Goal: Information Seeking & Learning: Compare options

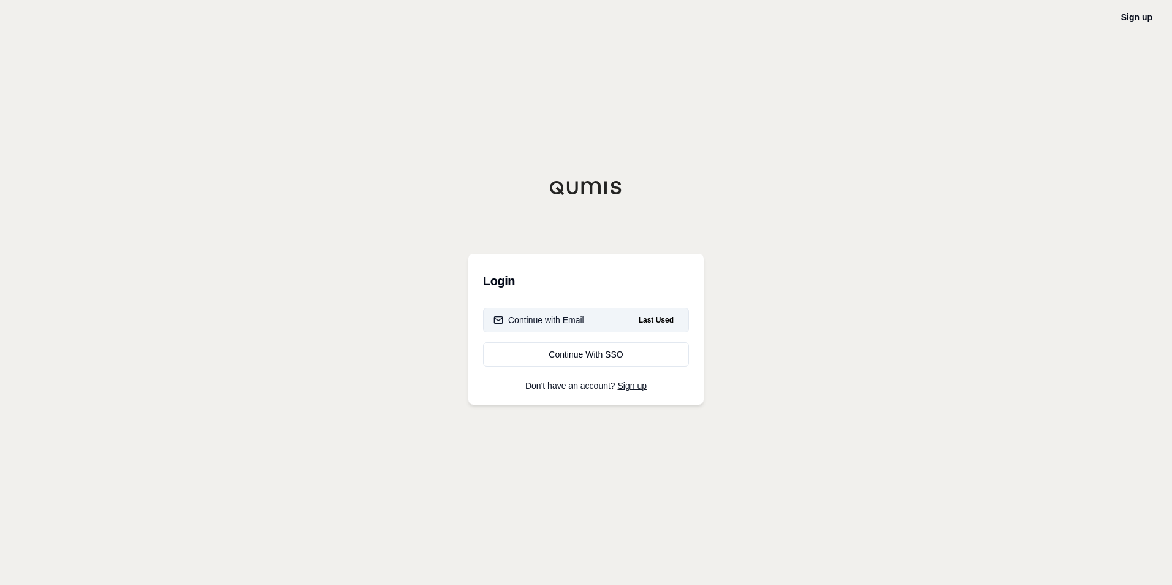
click at [557, 311] on button "Continue with Email Last Used" at bounding box center [586, 320] width 206 height 25
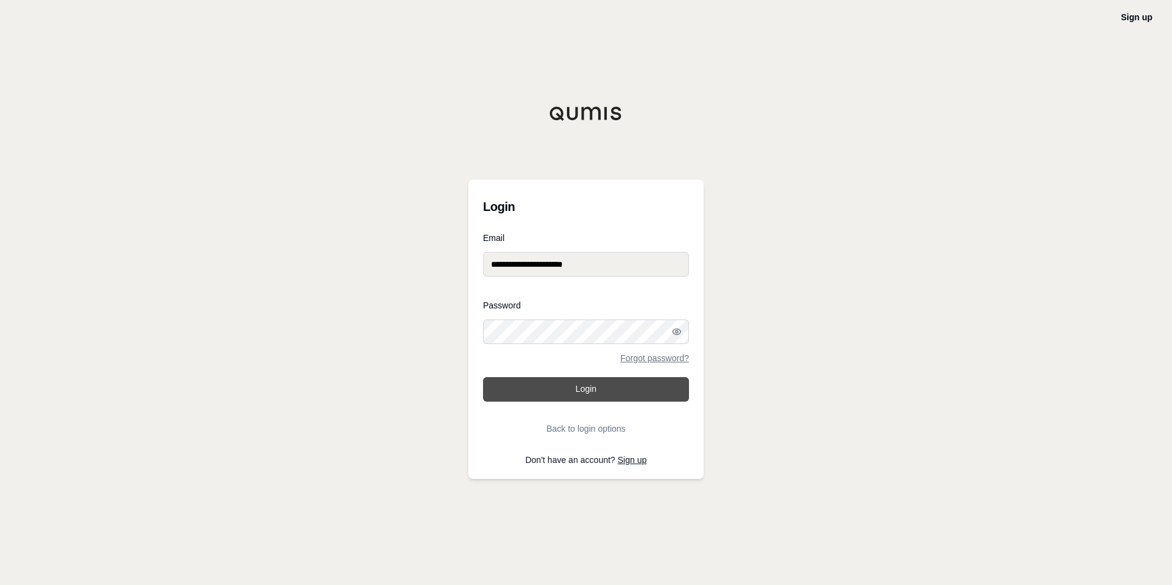
click at [558, 388] on button "Login" at bounding box center [586, 389] width 206 height 25
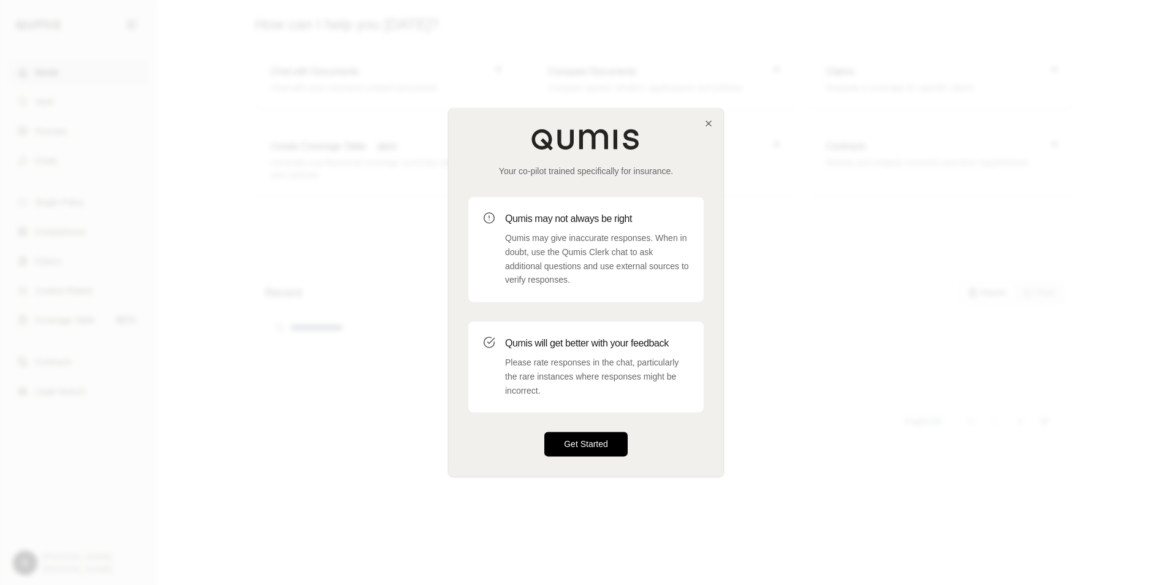
click at [583, 433] on button "Get Started" at bounding box center [586, 444] width 83 height 25
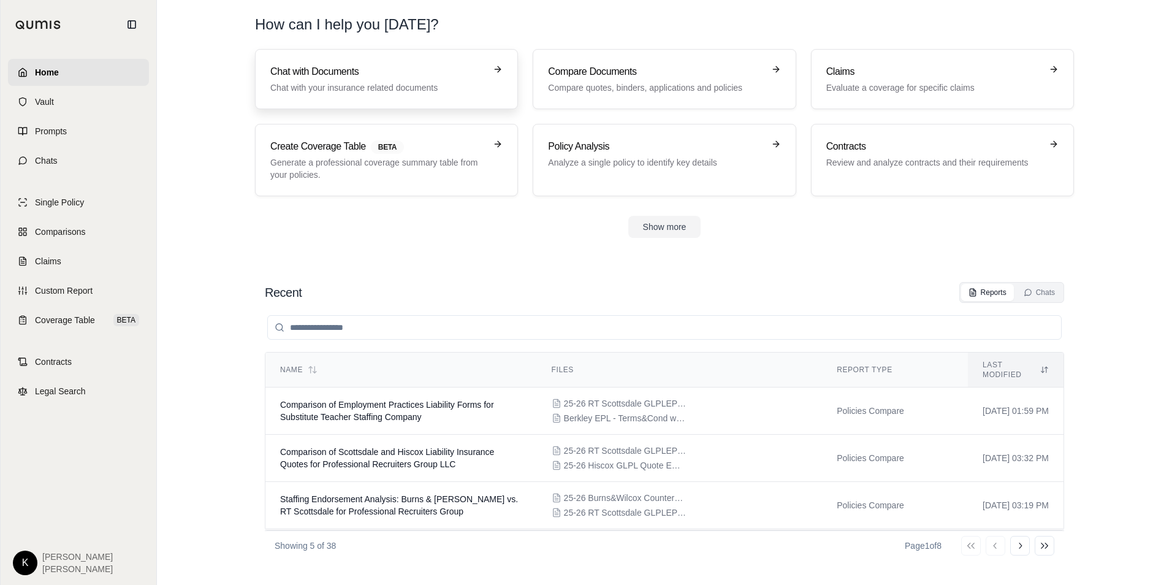
click at [337, 80] on div "Chat with Documents Chat with your insurance related documents" at bounding box center [377, 78] width 215 height 29
click at [629, 93] on p "Compare quotes, binders, applications and policies" at bounding box center [655, 88] width 215 height 12
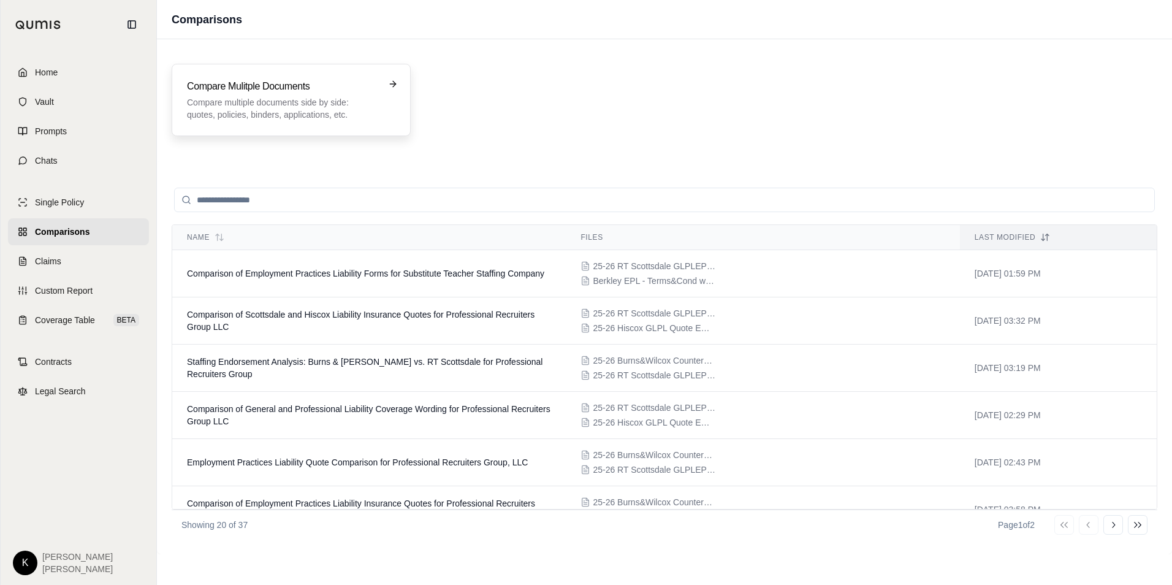
click at [275, 118] on p "Compare multiple documents side by side: quotes, policies, binders, application…" at bounding box center [282, 108] width 191 height 25
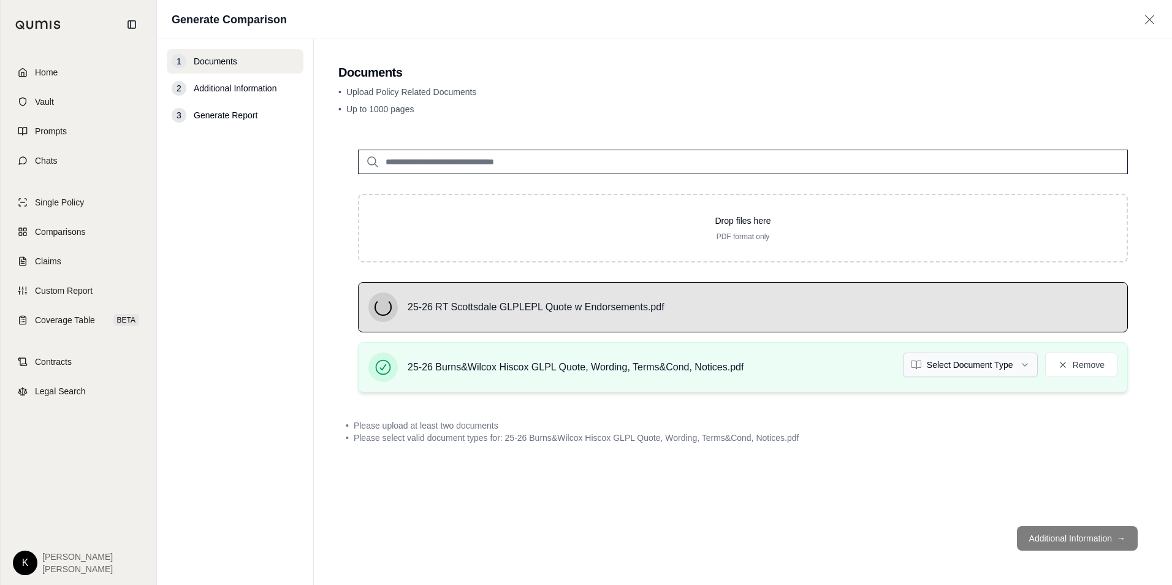
click at [982, 370] on html "Home Vault Prompts Chats Single Policy Comparisons Claims Custom Report Coverag…" at bounding box center [586, 292] width 1172 height 585
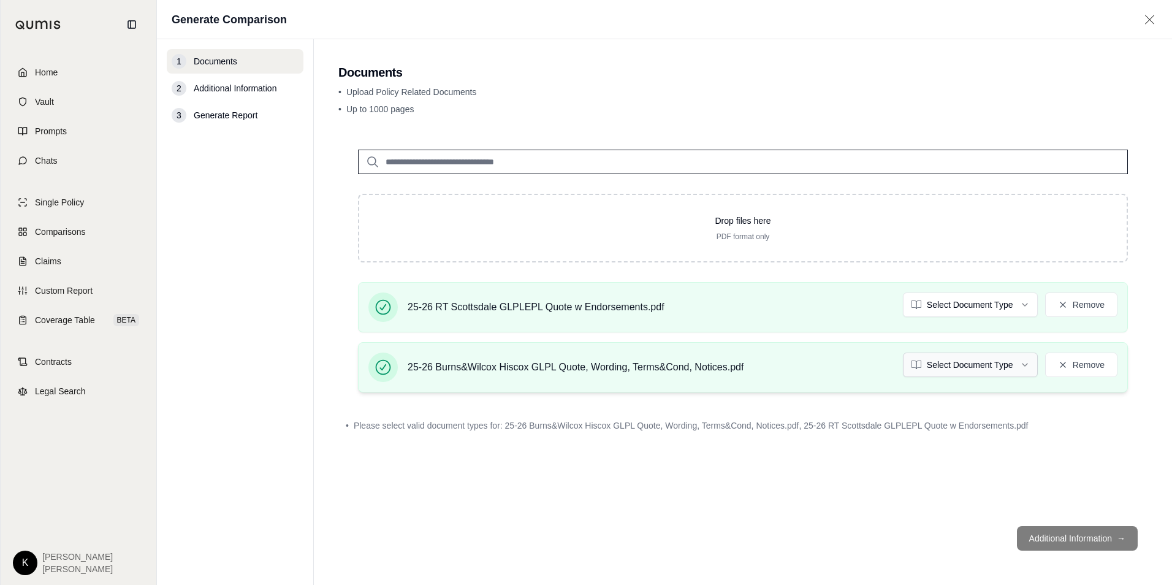
click at [965, 359] on html "Home Vault Prompts Chats Single Policy Comparisons Claims Custom Report Coverag…" at bounding box center [586, 292] width 1172 height 585
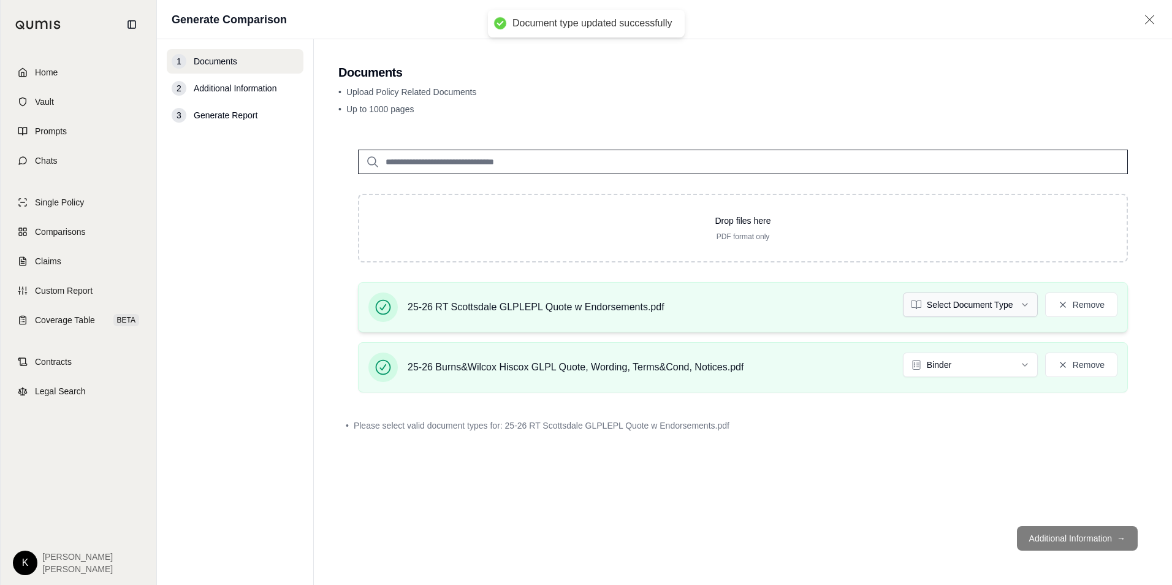
click at [943, 307] on html "Document type updated successfully Home Vault Prompts Chats Single Policy Compa…" at bounding box center [586, 292] width 1172 height 585
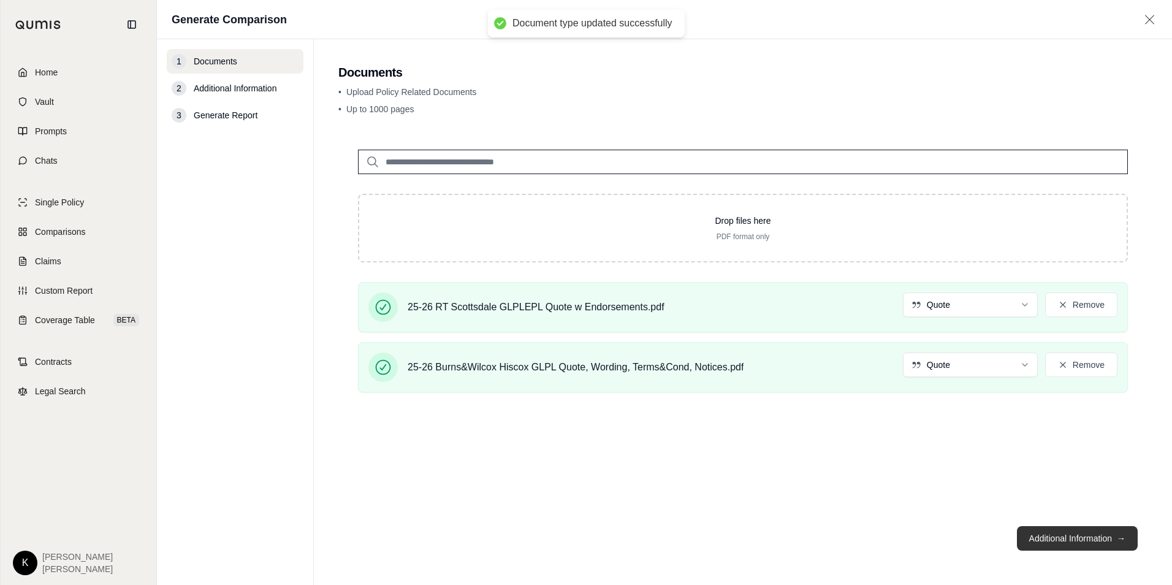
click at [1051, 531] on button "Additional Information →" at bounding box center [1077, 538] width 121 height 25
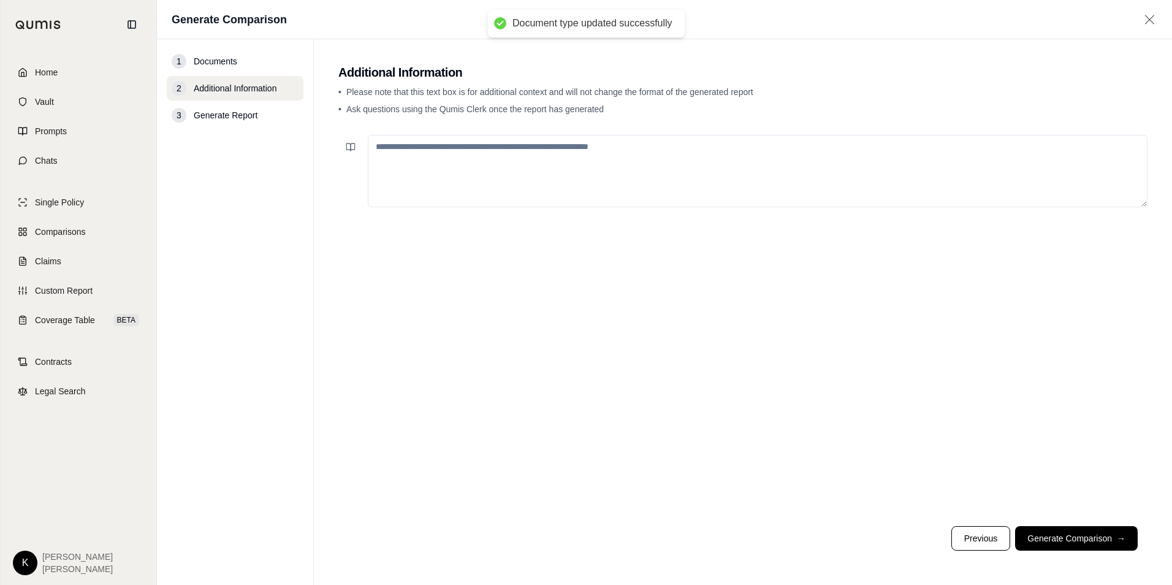
click at [410, 167] on textarea at bounding box center [758, 171] width 780 height 72
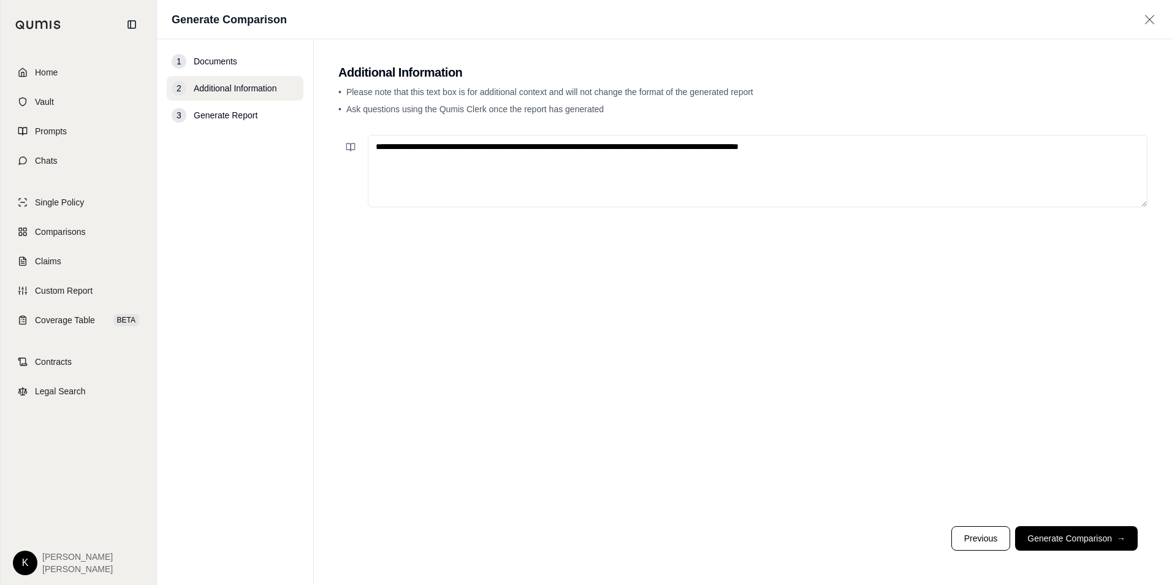
click at [839, 150] on textarea "**********" at bounding box center [758, 171] width 780 height 72
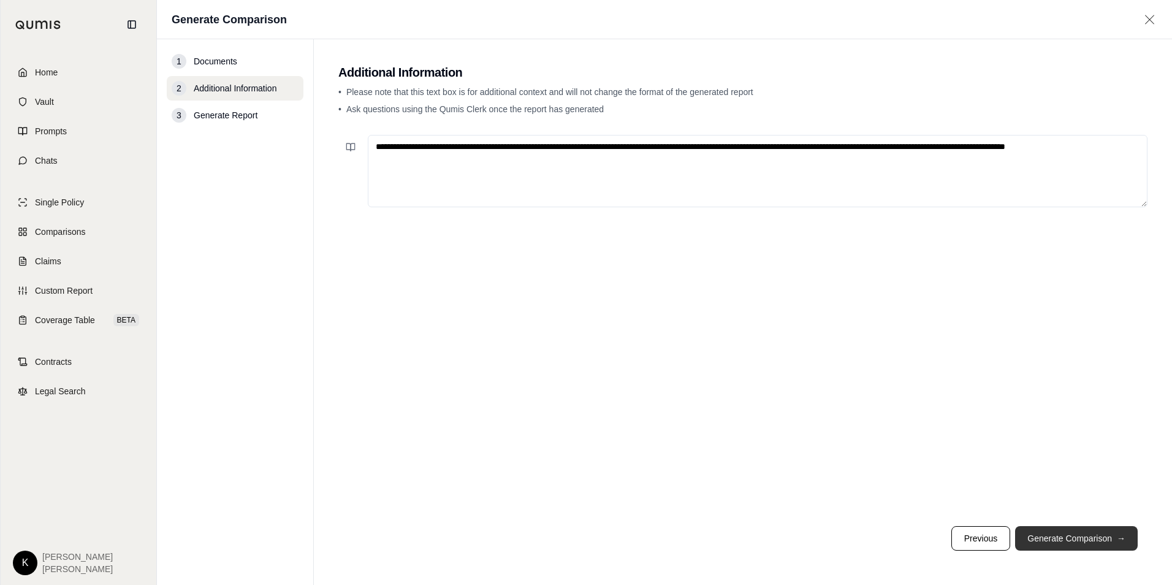
type textarea "**********"
click at [1068, 530] on button "Generate Comparison →" at bounding box center [1076, 538] width 123 height 25
